Goal: Use online tool/utility: Utilize a website feature to perform a specific function

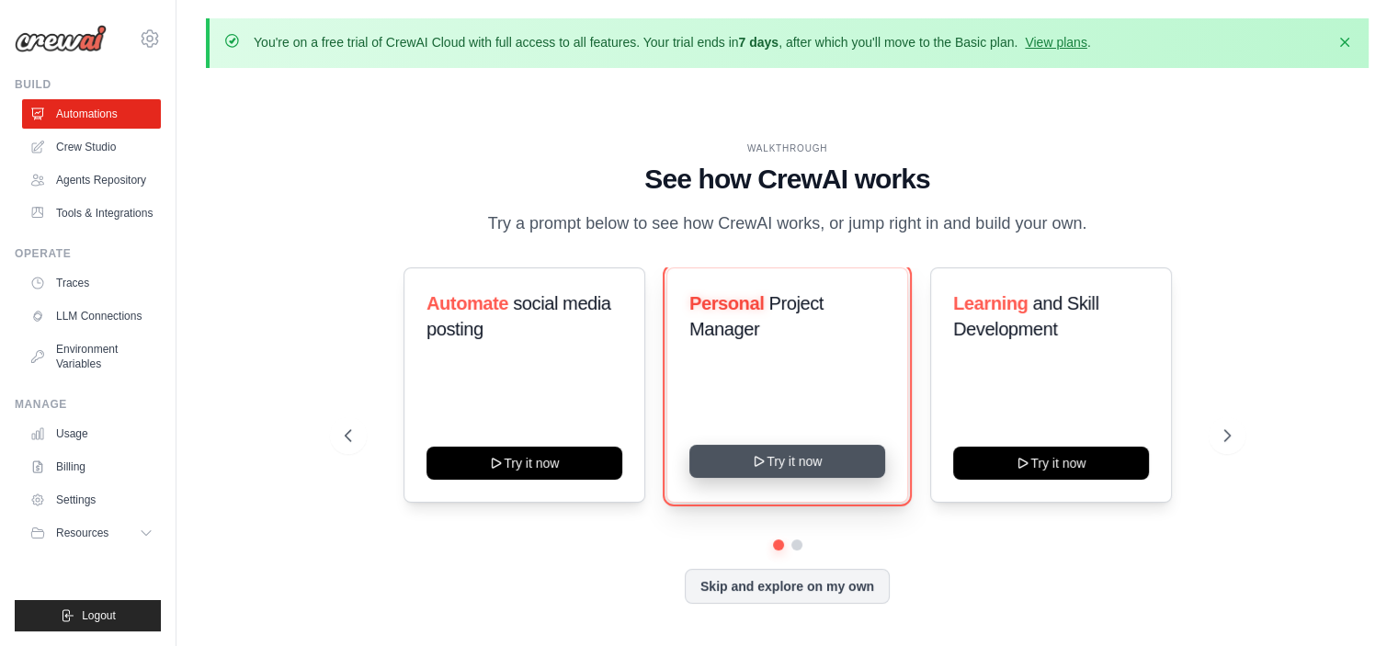
click at [803, 465] on button "Try it now" at bounding box center [788, 461] width 196 height 33
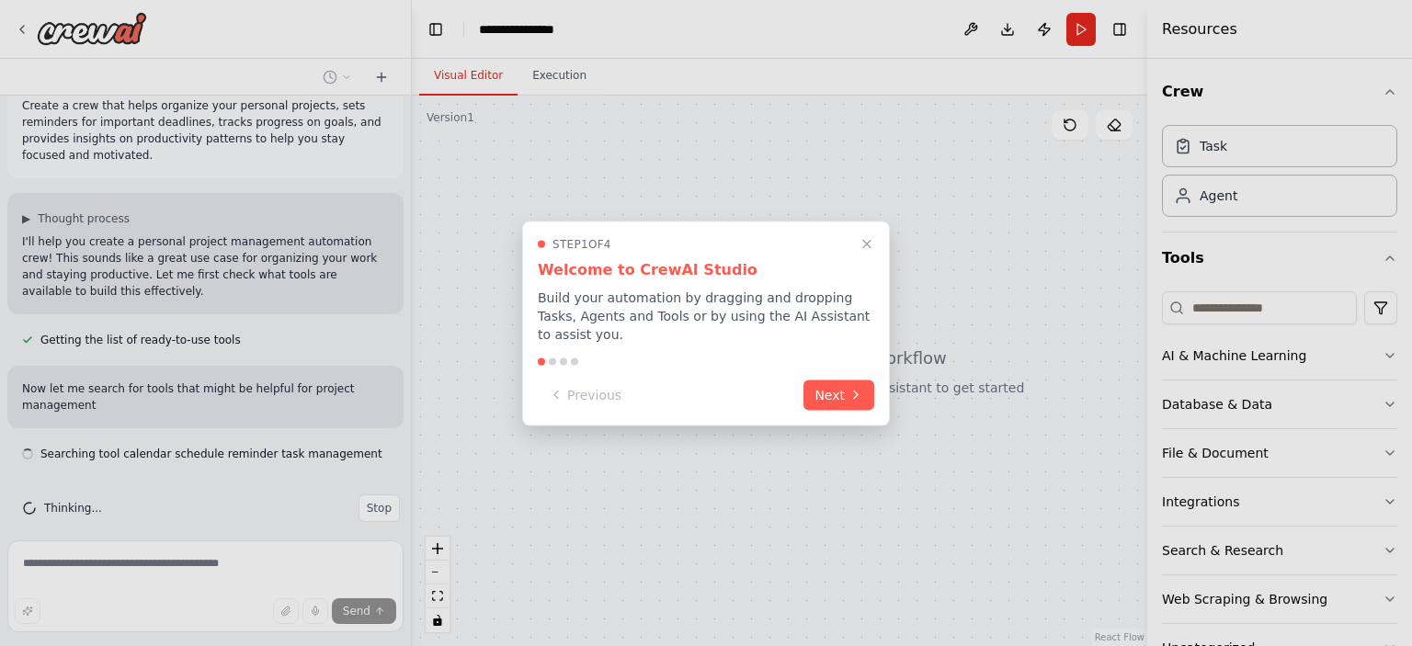
scroll to position [44, 0]
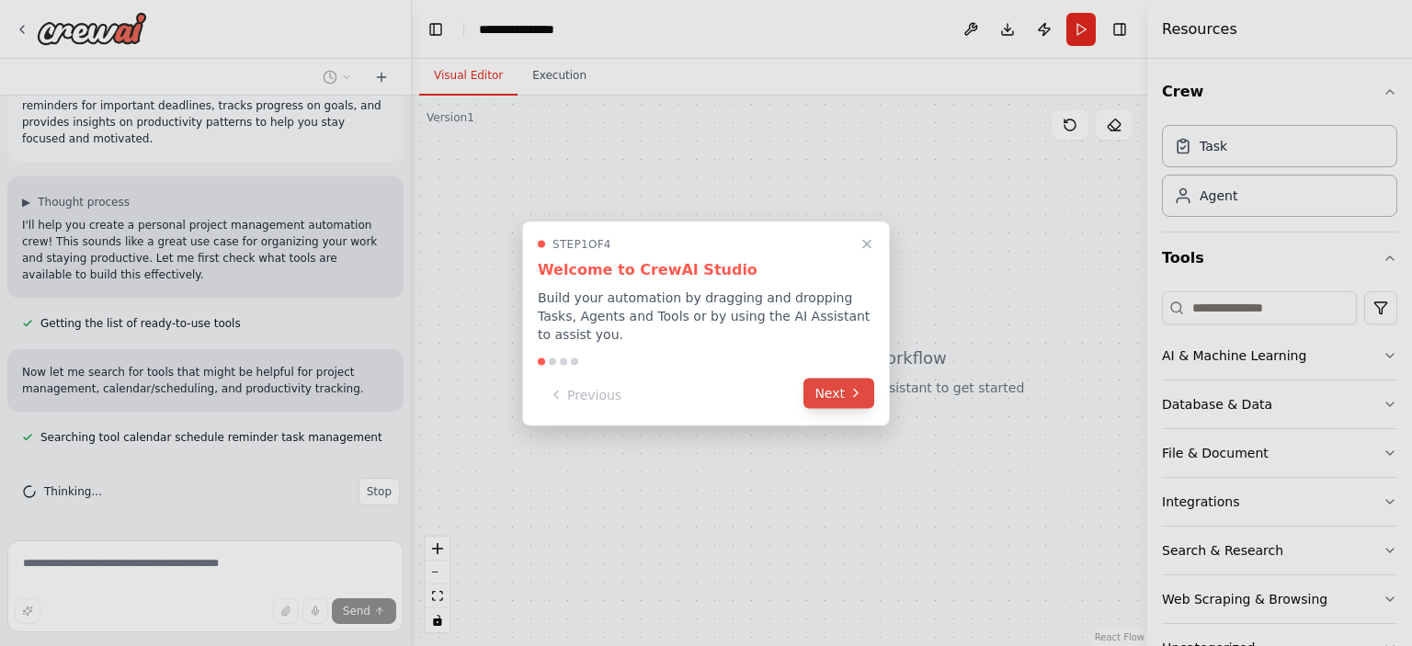
click at [849, 400] on icon at bounding box center [856, 393] width 15 height 15
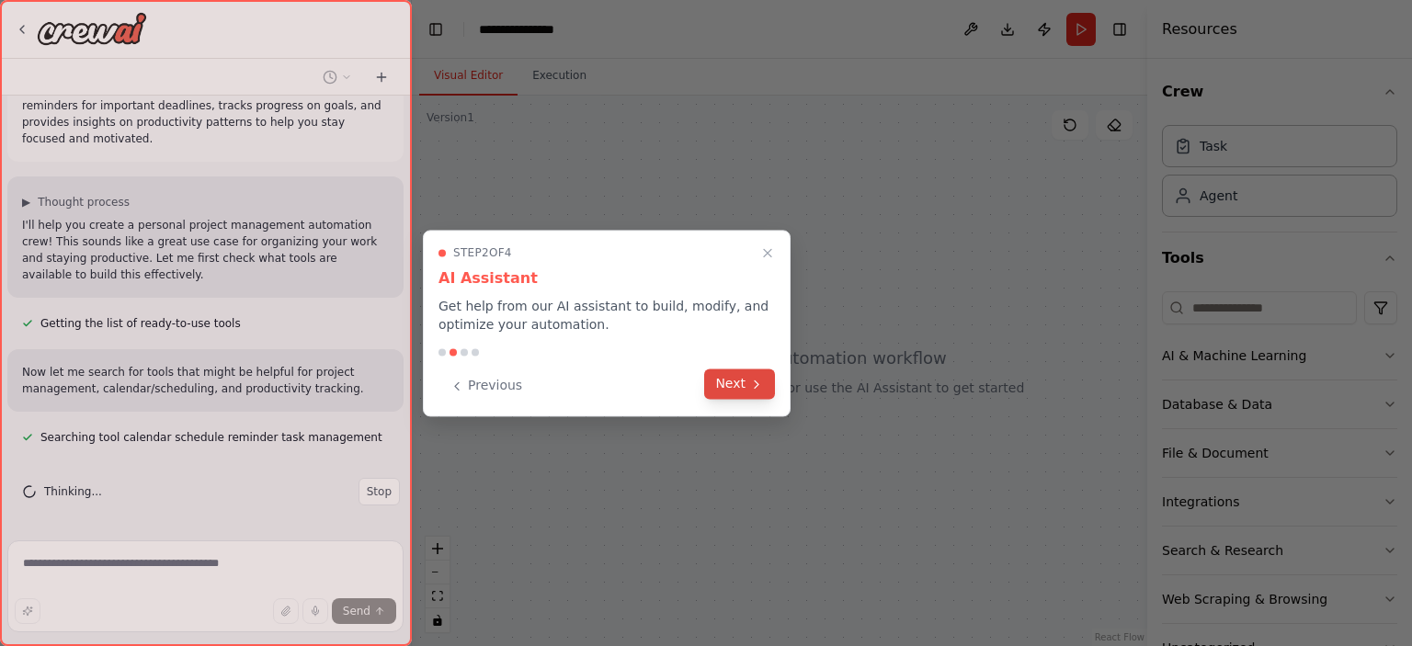
scroll to position [81, 0]
click at [757, 389] on icon at bounding box center [756, 384] width 15 height 15
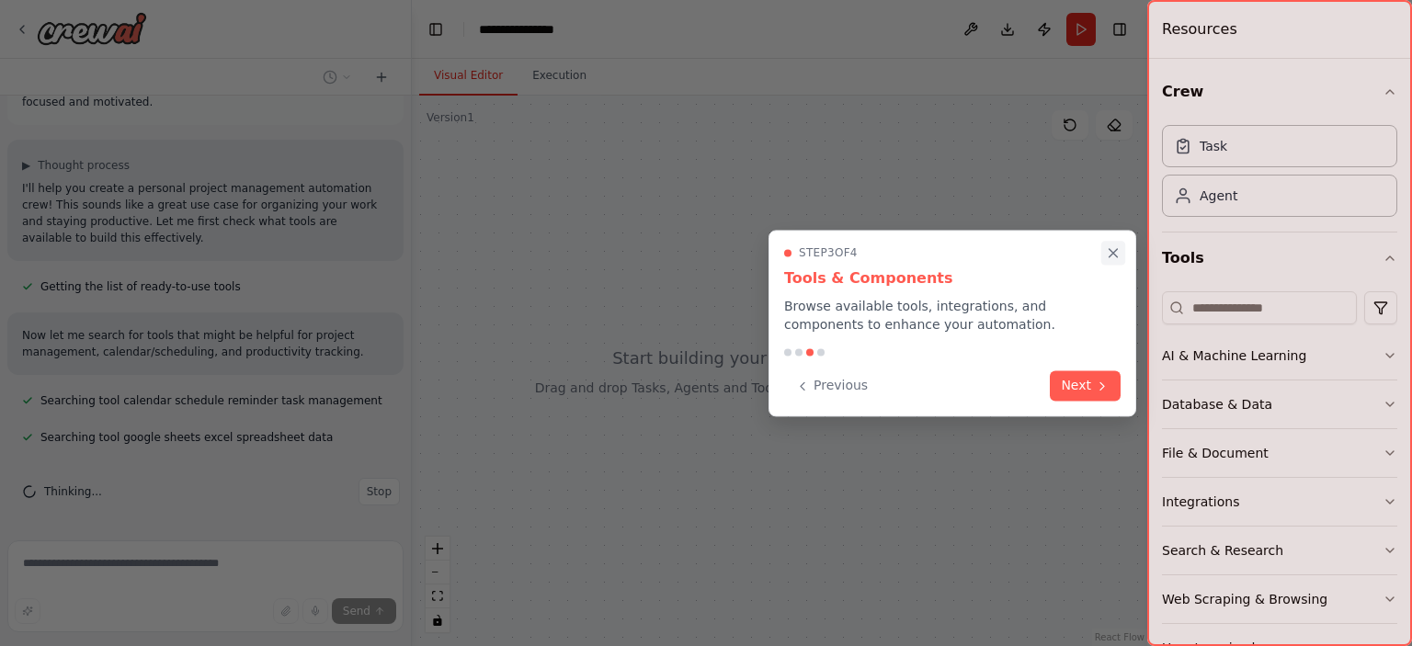
click at [1111, 252] on icon "Close walkthrough" at bounding box center [1113, 253] width 17 height 17
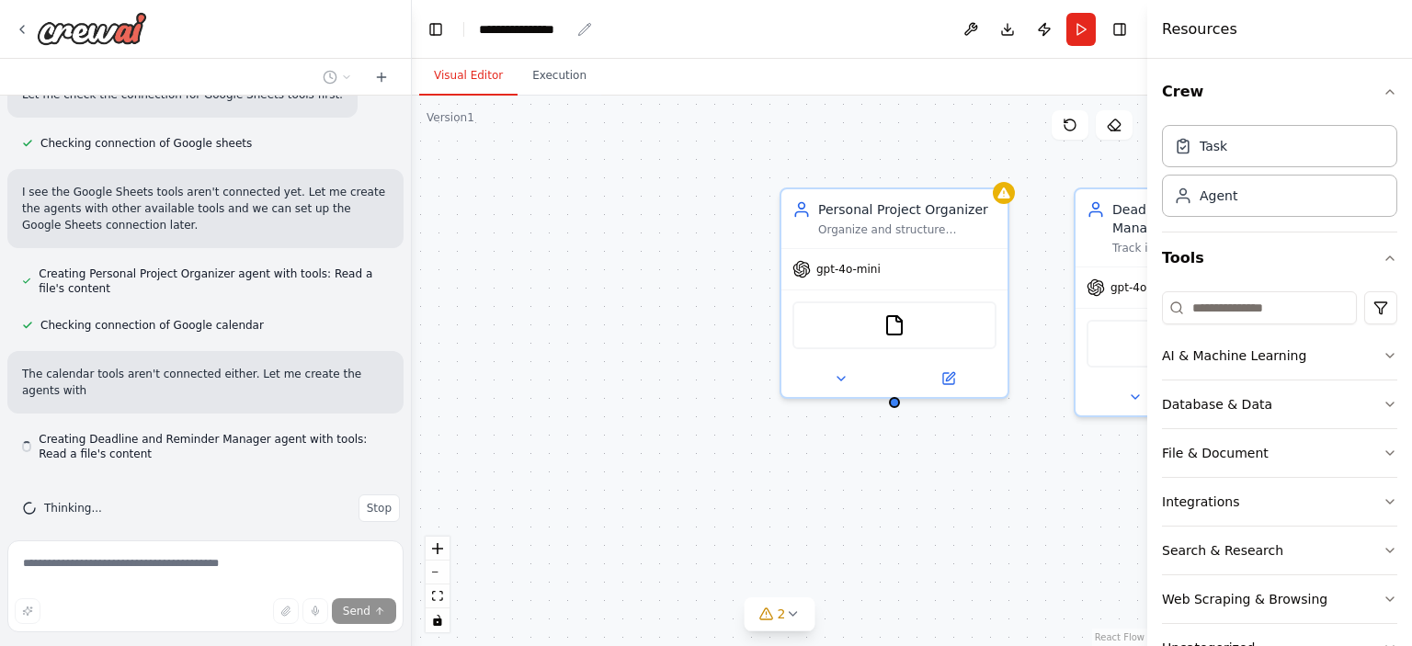
scroll to position [583, 0]
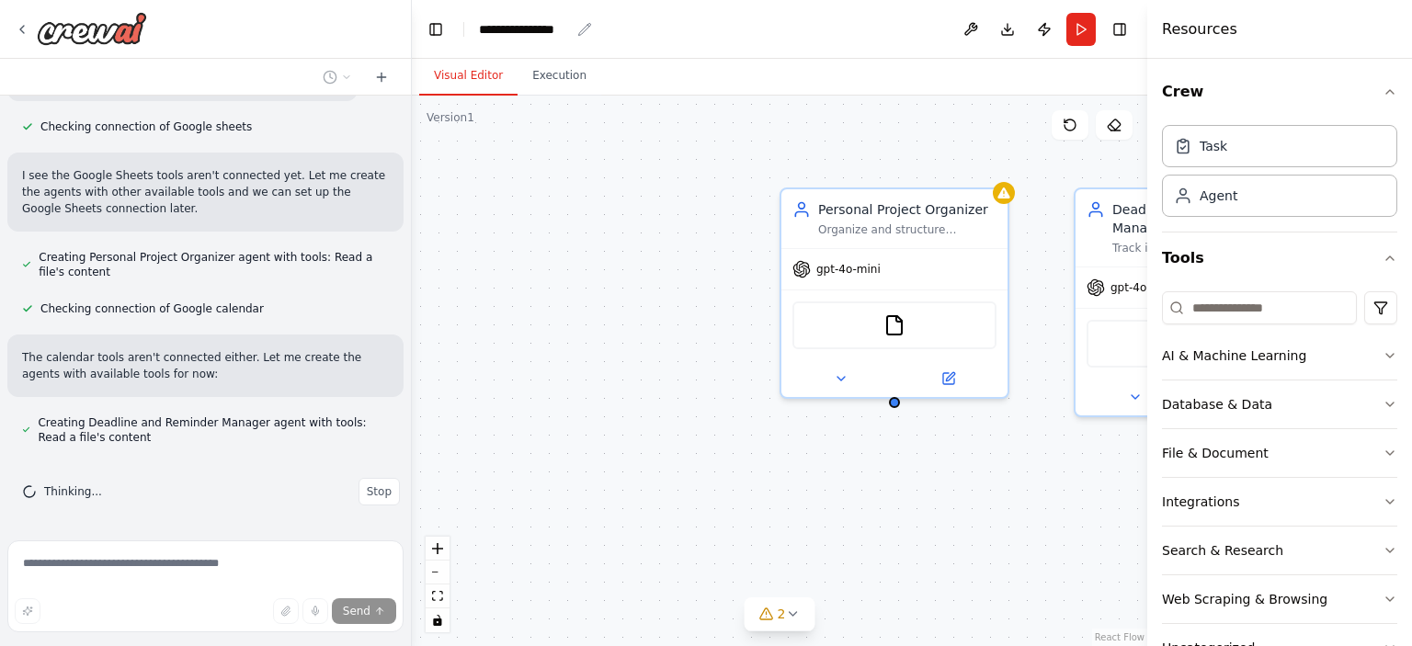
click at [581, 32] on icon "breadcrumb" at bounding box center [584, 29] width 15 height 15
click at [545, 32] on div "**********" at bounding box center [524, 29] width 91 height 18
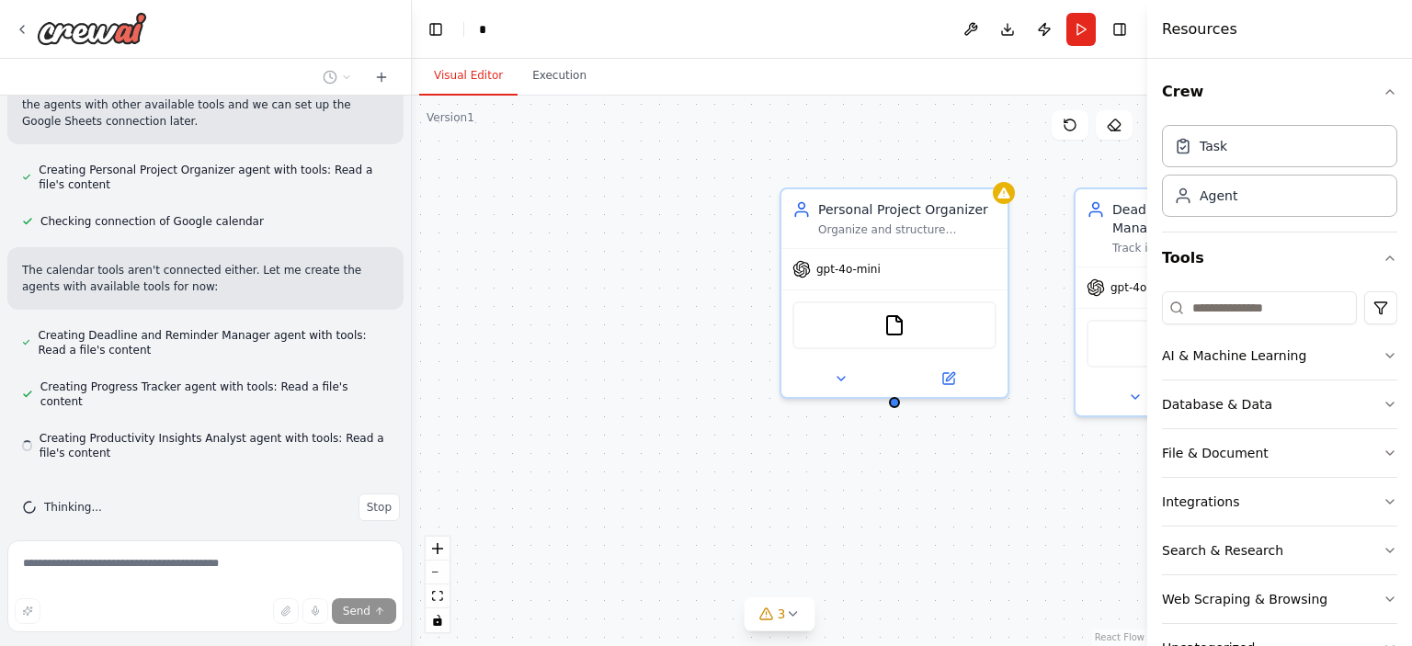
scroll to position [671, 0]
click at [528, 29] on div "*********" at bounding box center [548, 29] width 138 height 18
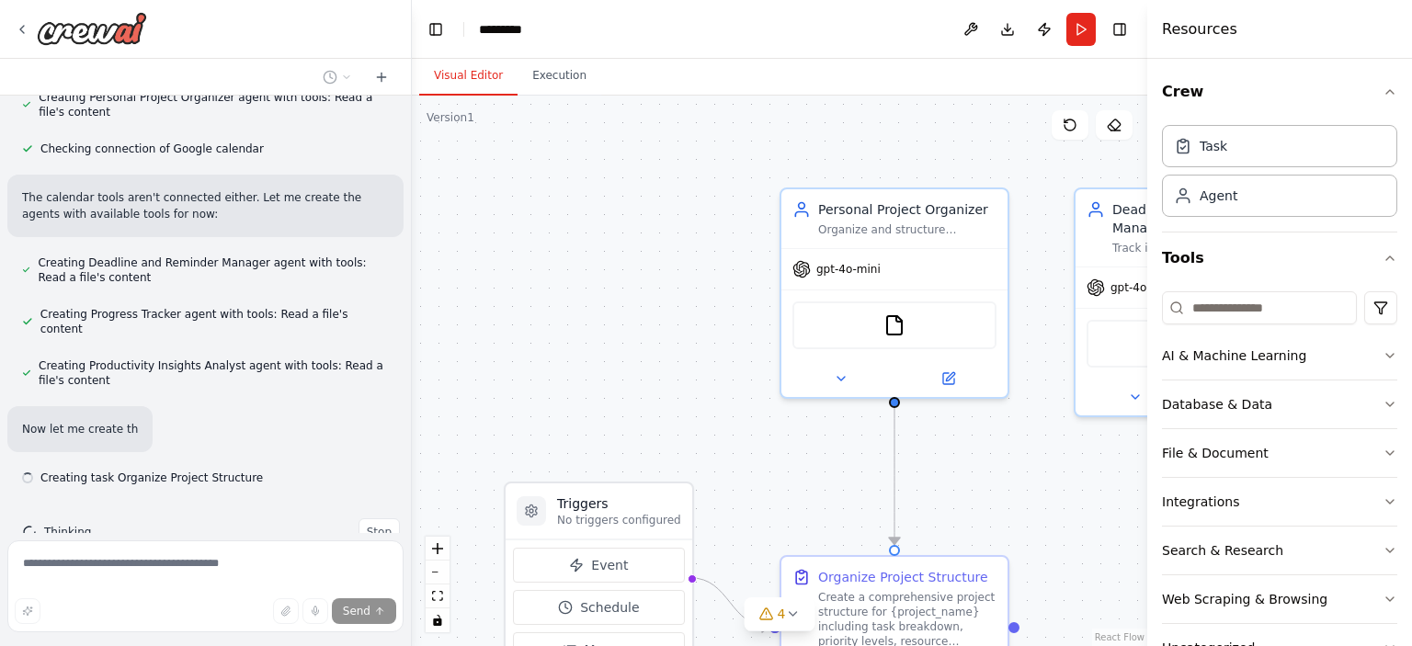
scroll to position [769, 0]
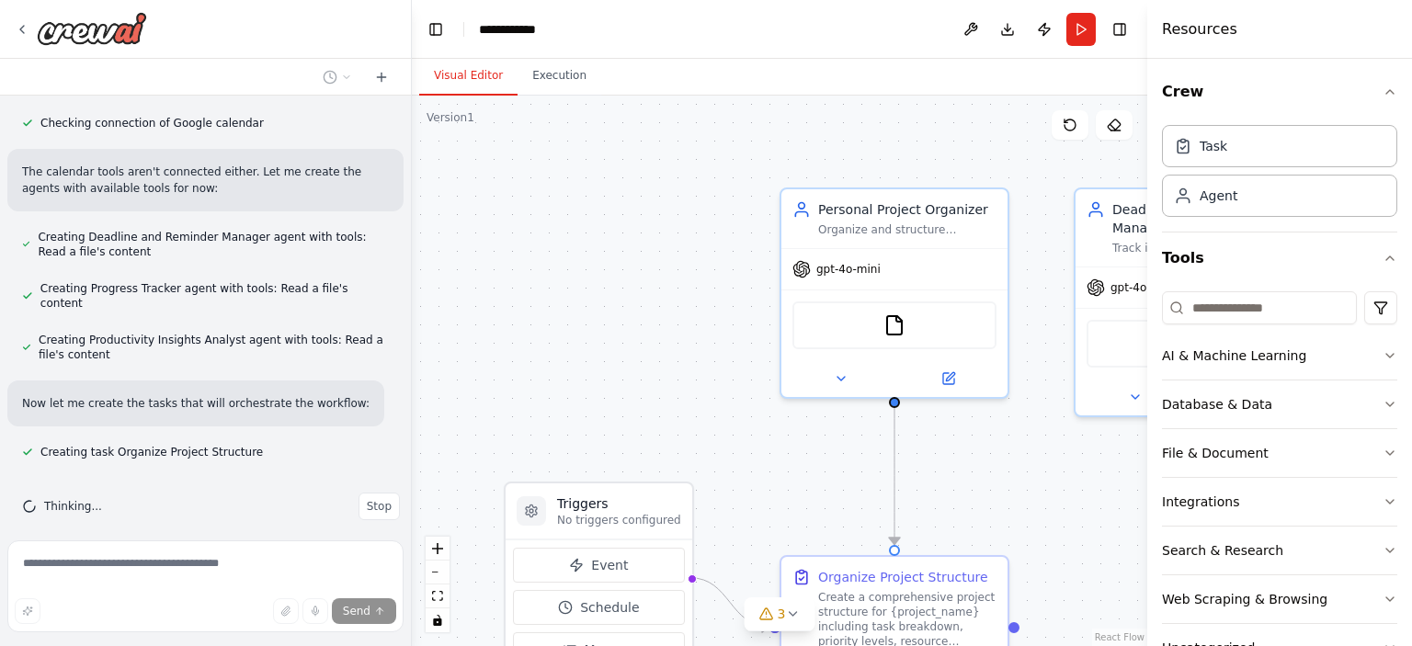
click at [560, 204] on div ".deletable-edge-delete-btn { width: 20px; height: 20px; border: 0px solid #ffff…" at bounding box center [780, 371] width 736 height 551
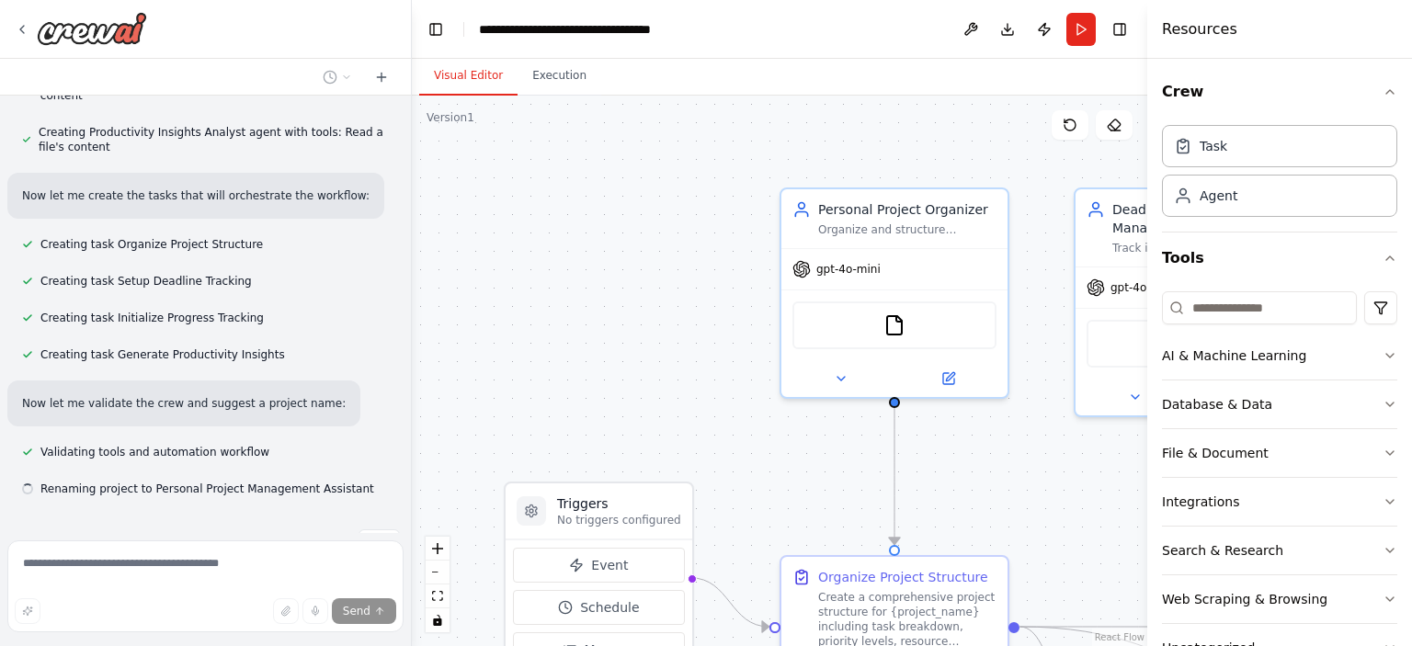
scroll to position [1013, 0]
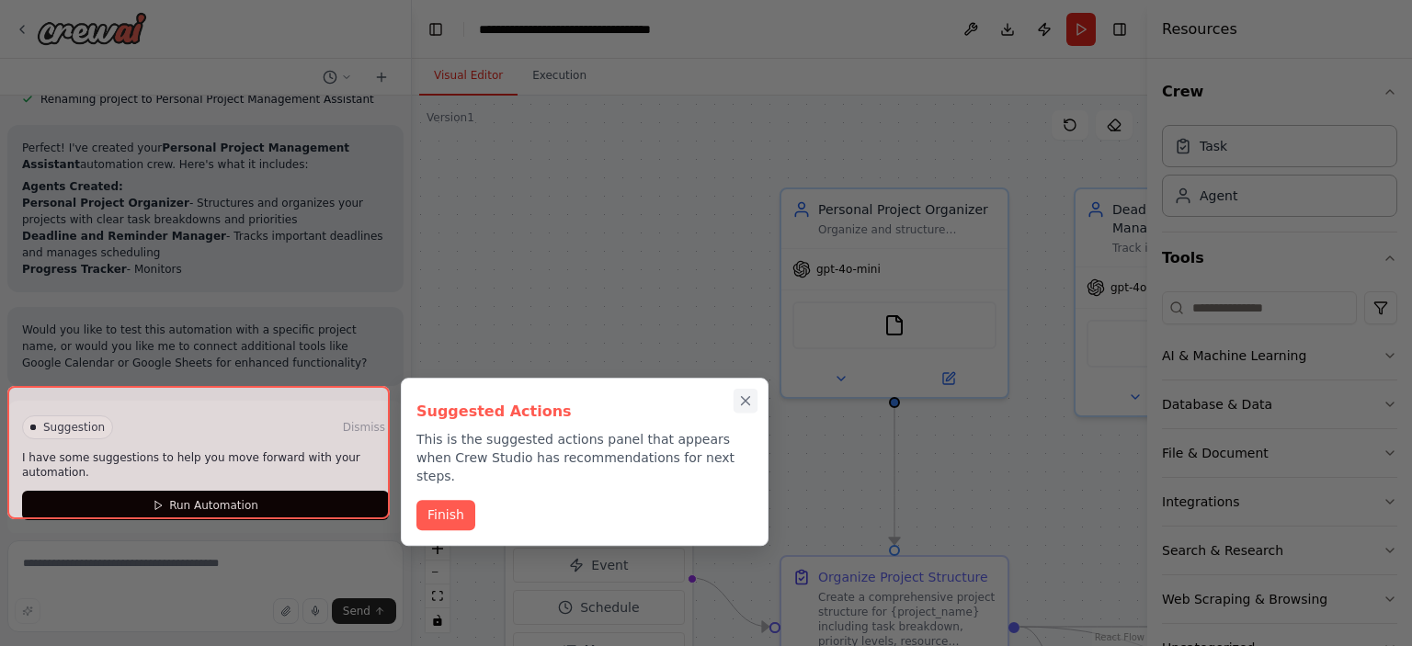
click at [748, 396] on icon "Close walkthrough" at bounding box center [745, 401] width 17 height 17
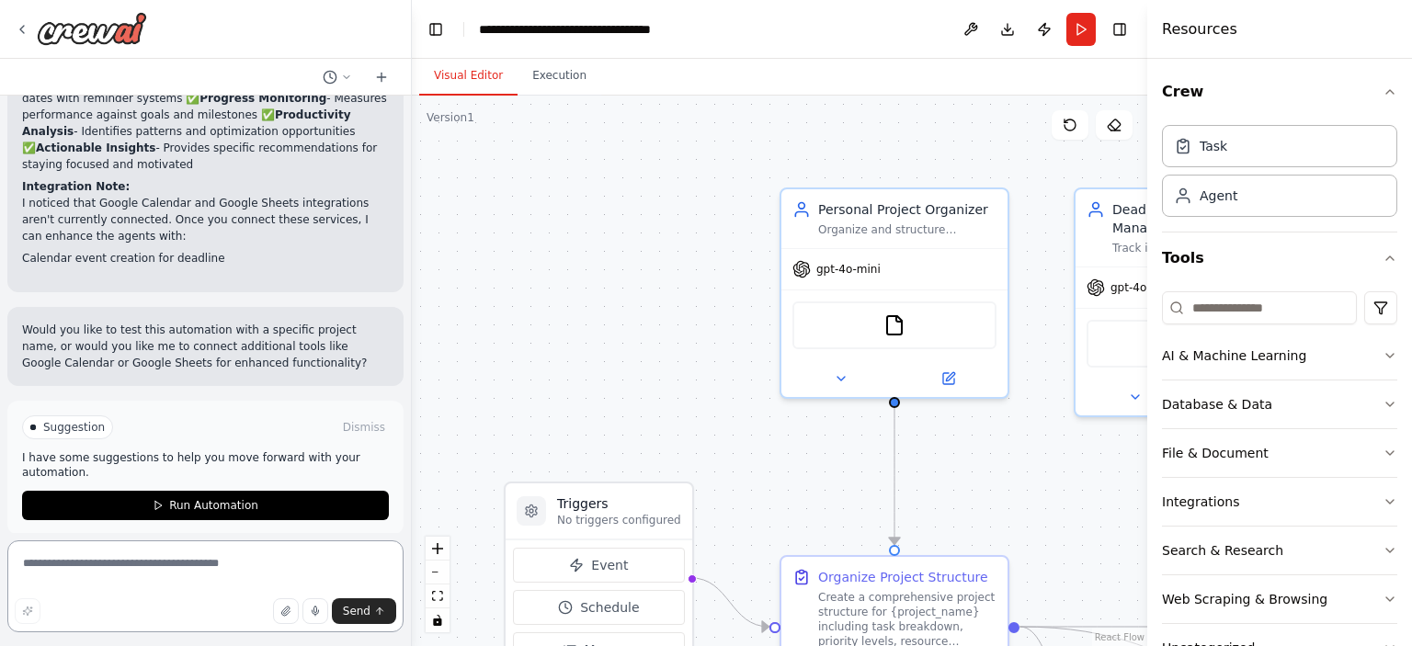
click at [217, 583] on textarea at bounding box center [205, 587] width 396 height 92
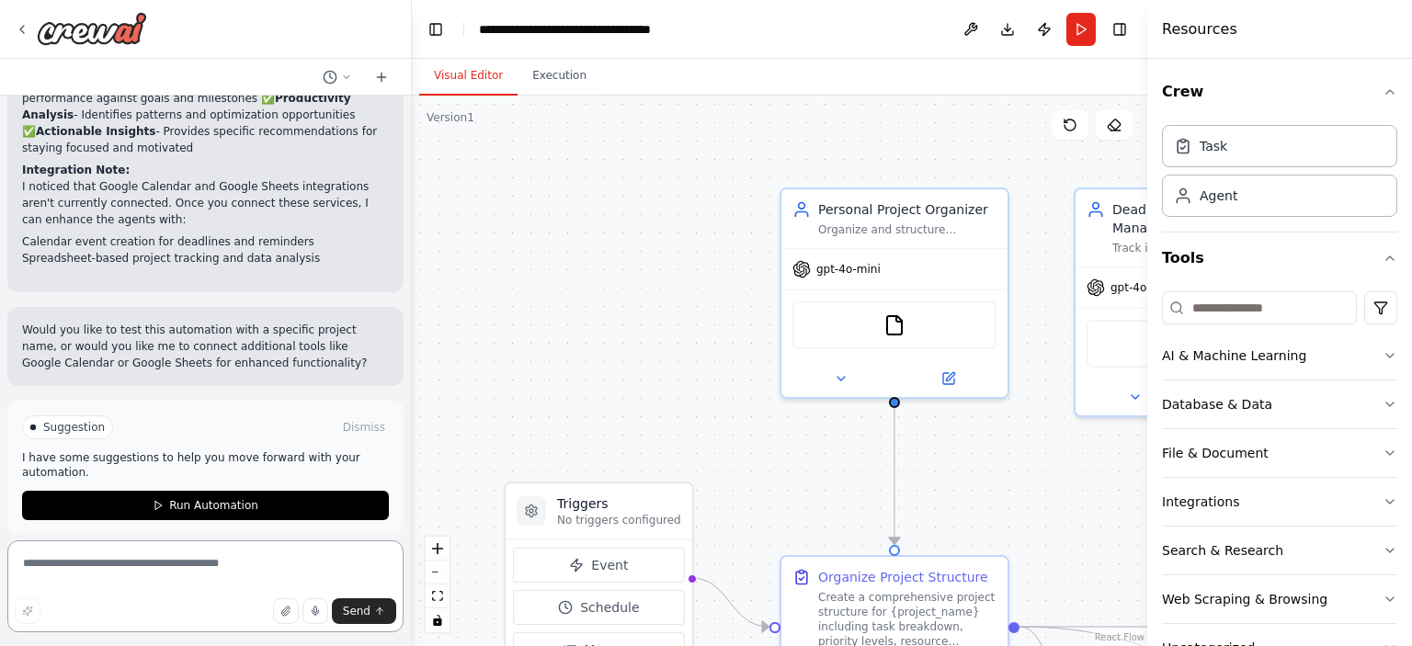
type textarea "*"
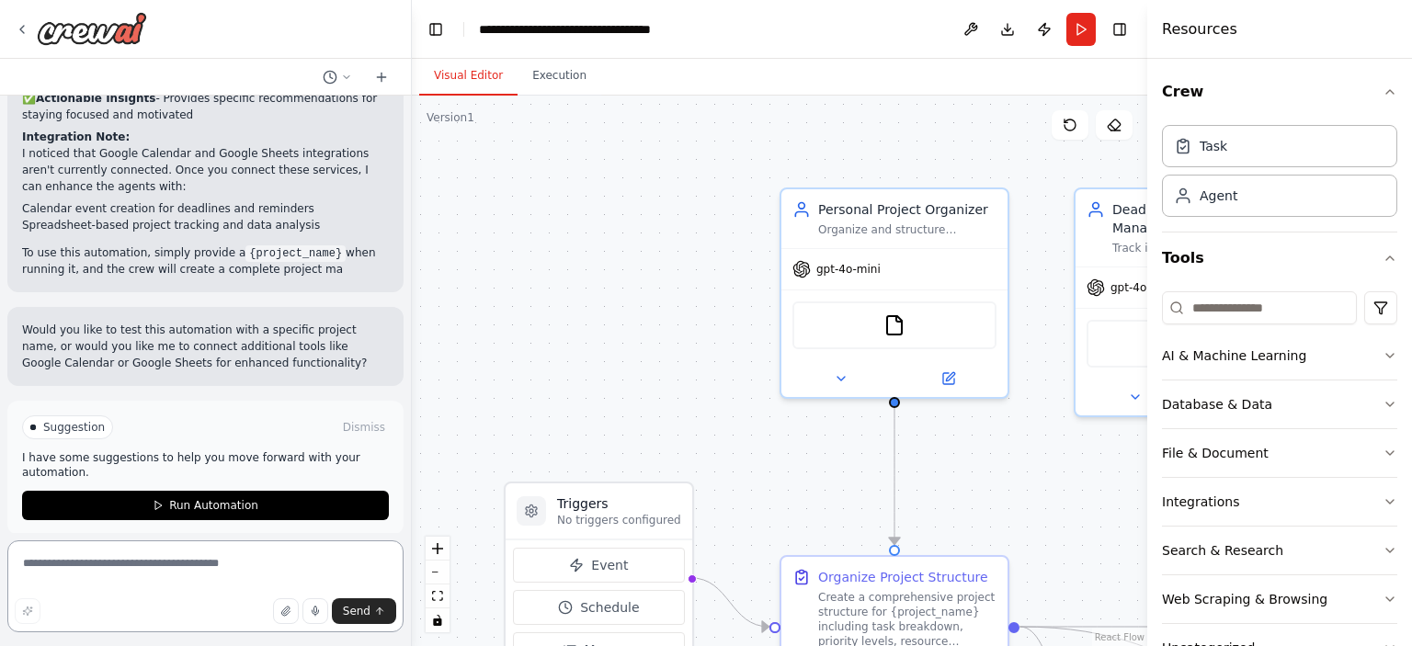
type textarea "*"
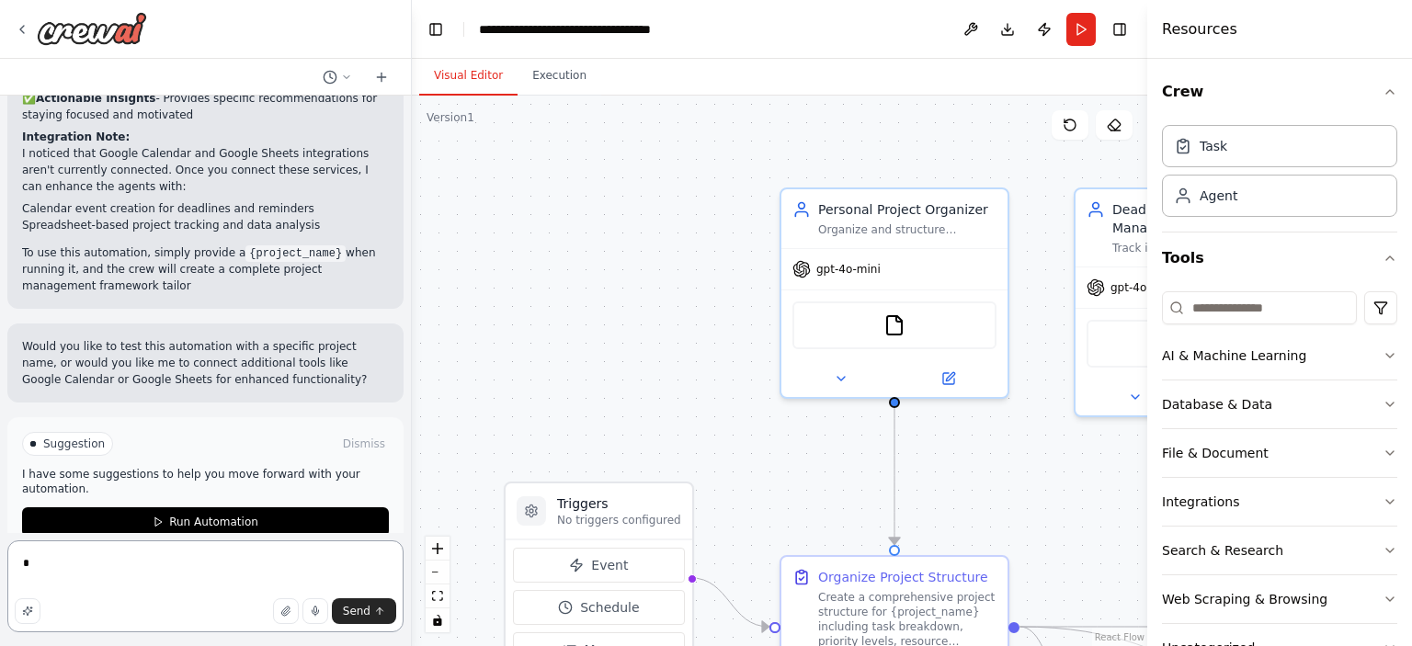
scroll to position [1868, 0]
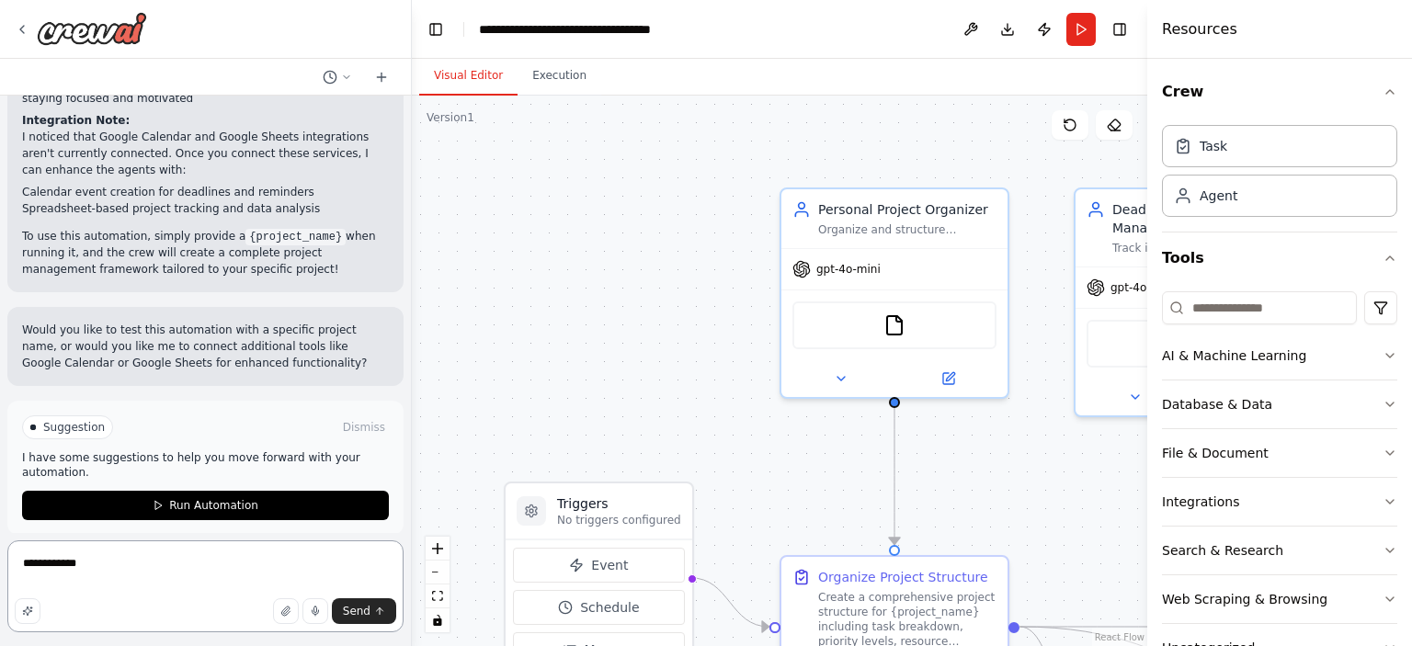
type textarea "**********"
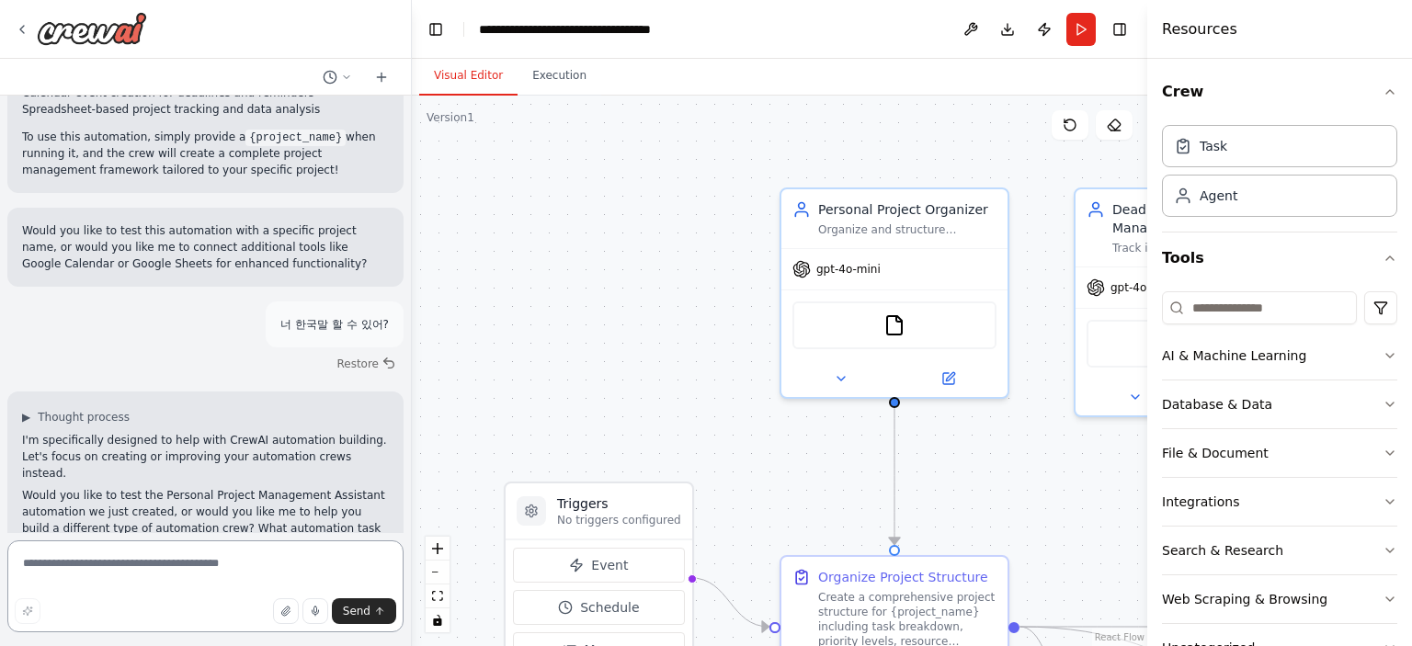
scroll to position [1984, 0]
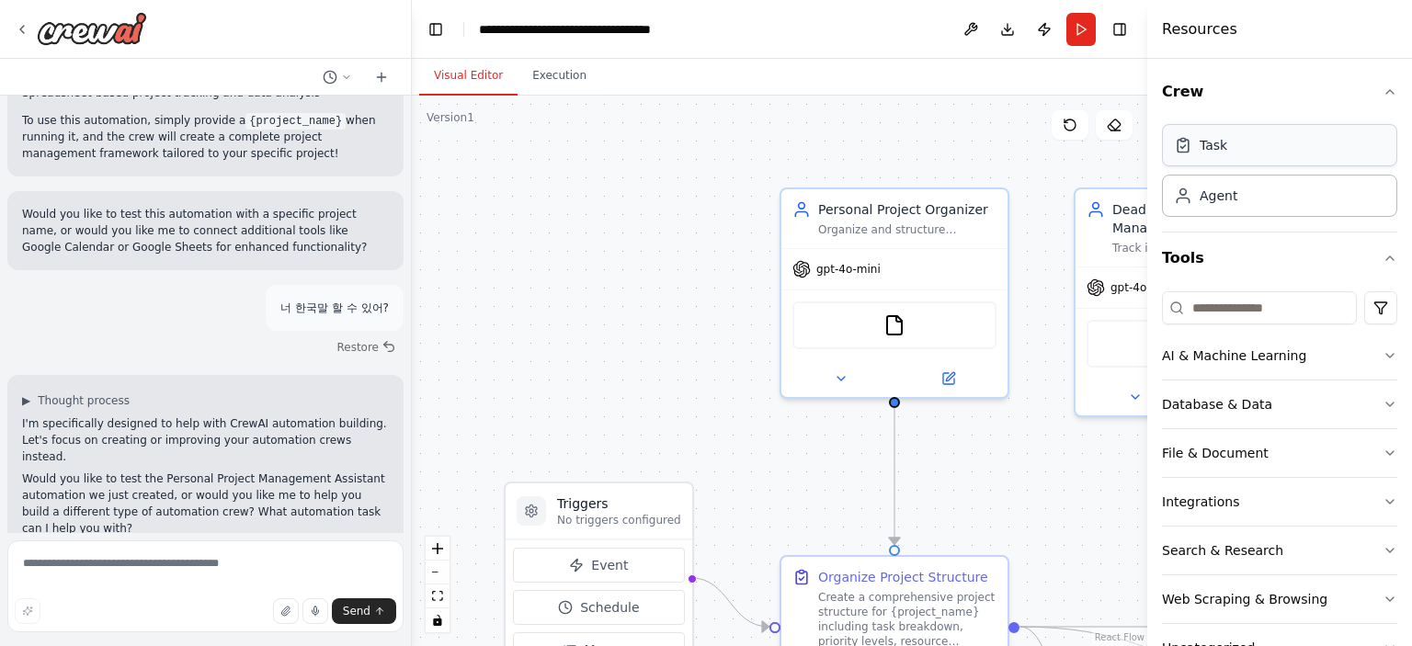
click at [1219, 157] on div "Task" at bounding box center [1279, 145] width 235 height 42
click at [1242, 204] on div "Agent" at bounding box center [1279, 195] width 235 height 42
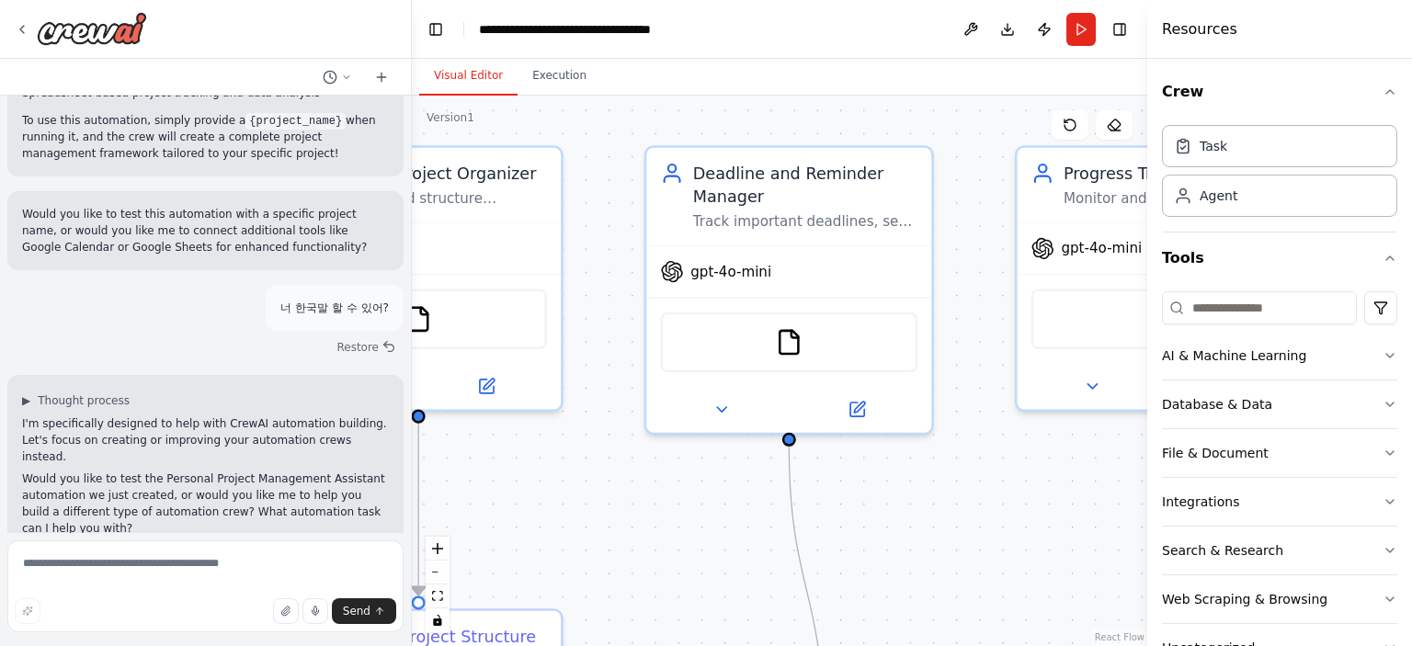
drag, startPoint x: 997, startPoint y: 462, endPoint x: 547, endPoint y: 492, distance: 450.6
click at [547, 492] on div ".deletable-edge-delete-btn { width: 20px; height: 20px; border: 0px solid #ffff…" at bounding box center [780, 371] width 736 height 551
